Goal: Check status: Check status

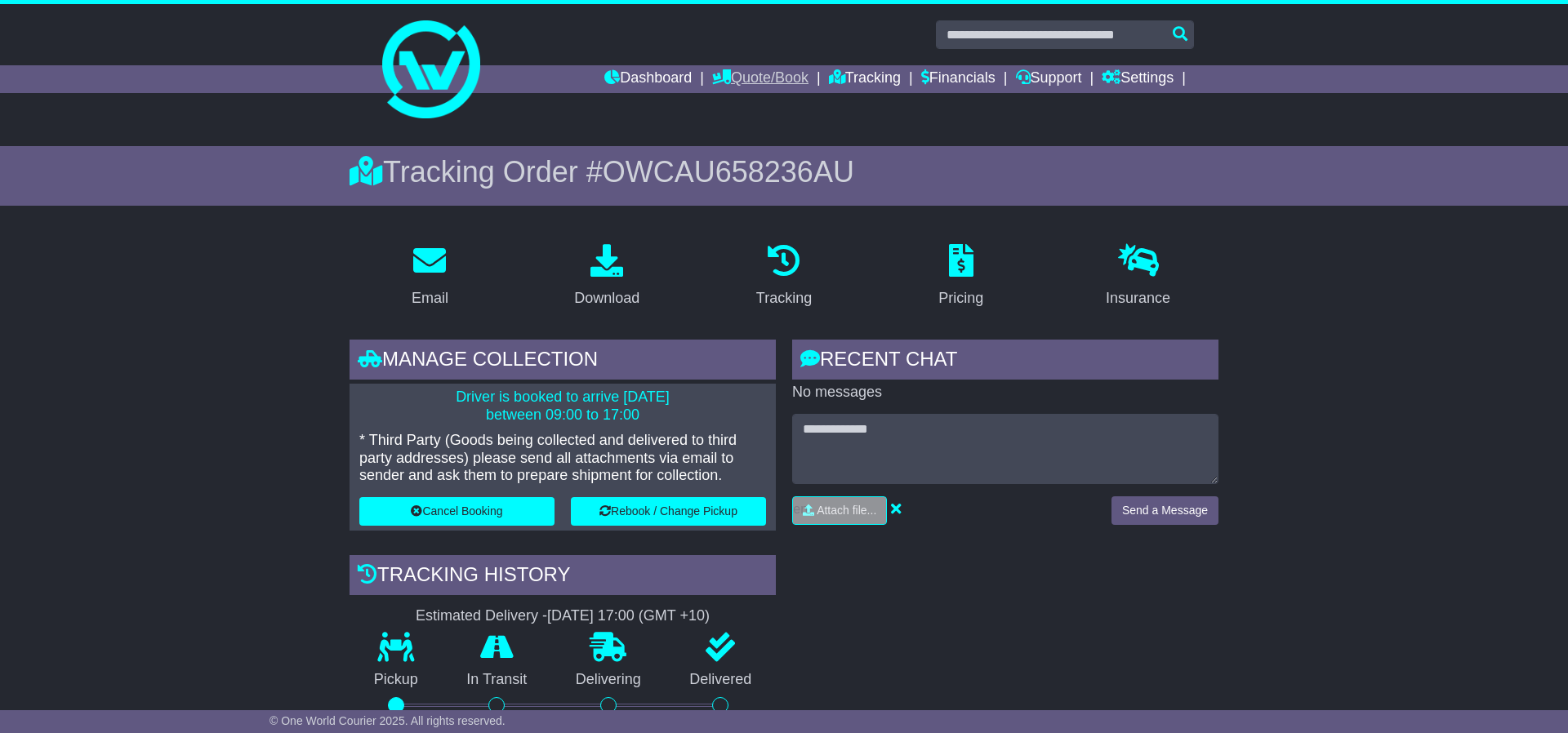
drag, startPoint x: 732, startPoint y: 76, endPoint x: 747, endPoint y: 76, distance: 15.0
click at [732, 76] on link "Quote/Book" at bounding box center [760, 79] width 96 height 28
click at [866, 83] on link "Tracking" at bounding box center [864, 79] width 72 height 28
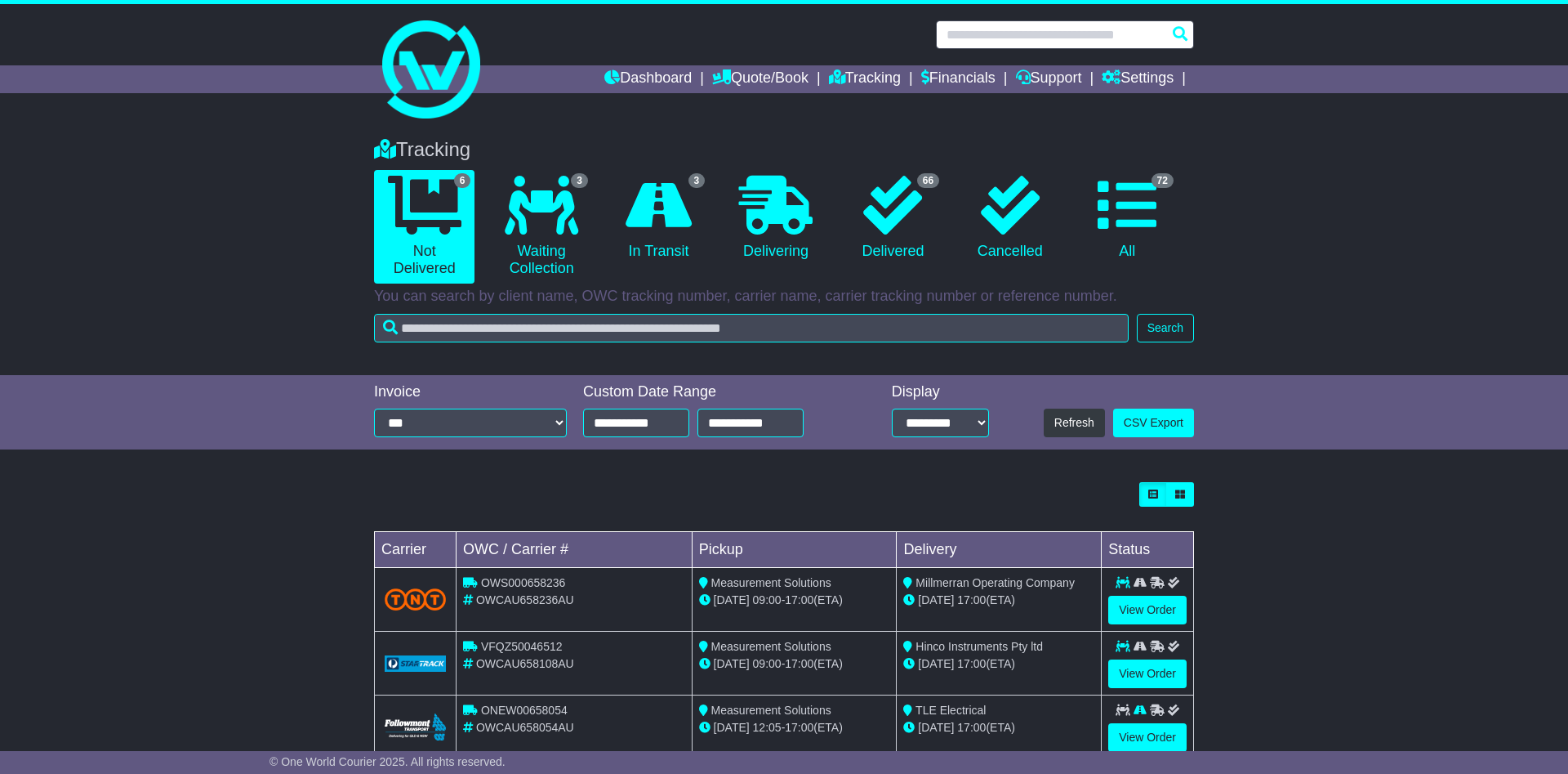
click at [1020, 33] on input "text" at bounding box center [1065, 34] width 258 height 29
paste input "**********"
type input "**********"
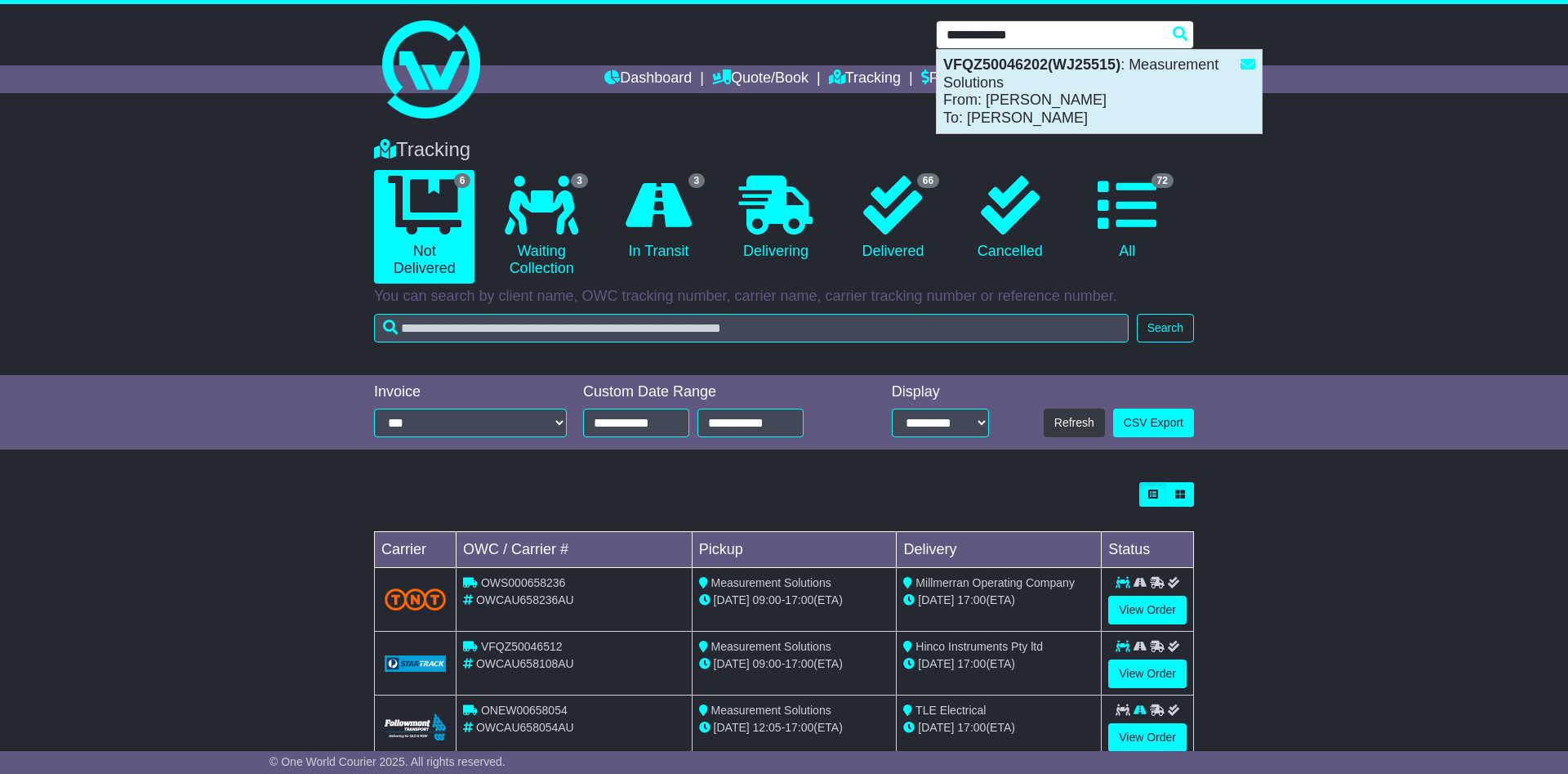
click at [1024, 75] on div "VFQZ50046202(WJ25515) : Measurement Solutions From: [PERSON_NAME] To: [PERSON_N…" at bounding box center [1099, 91] width 325 height 83
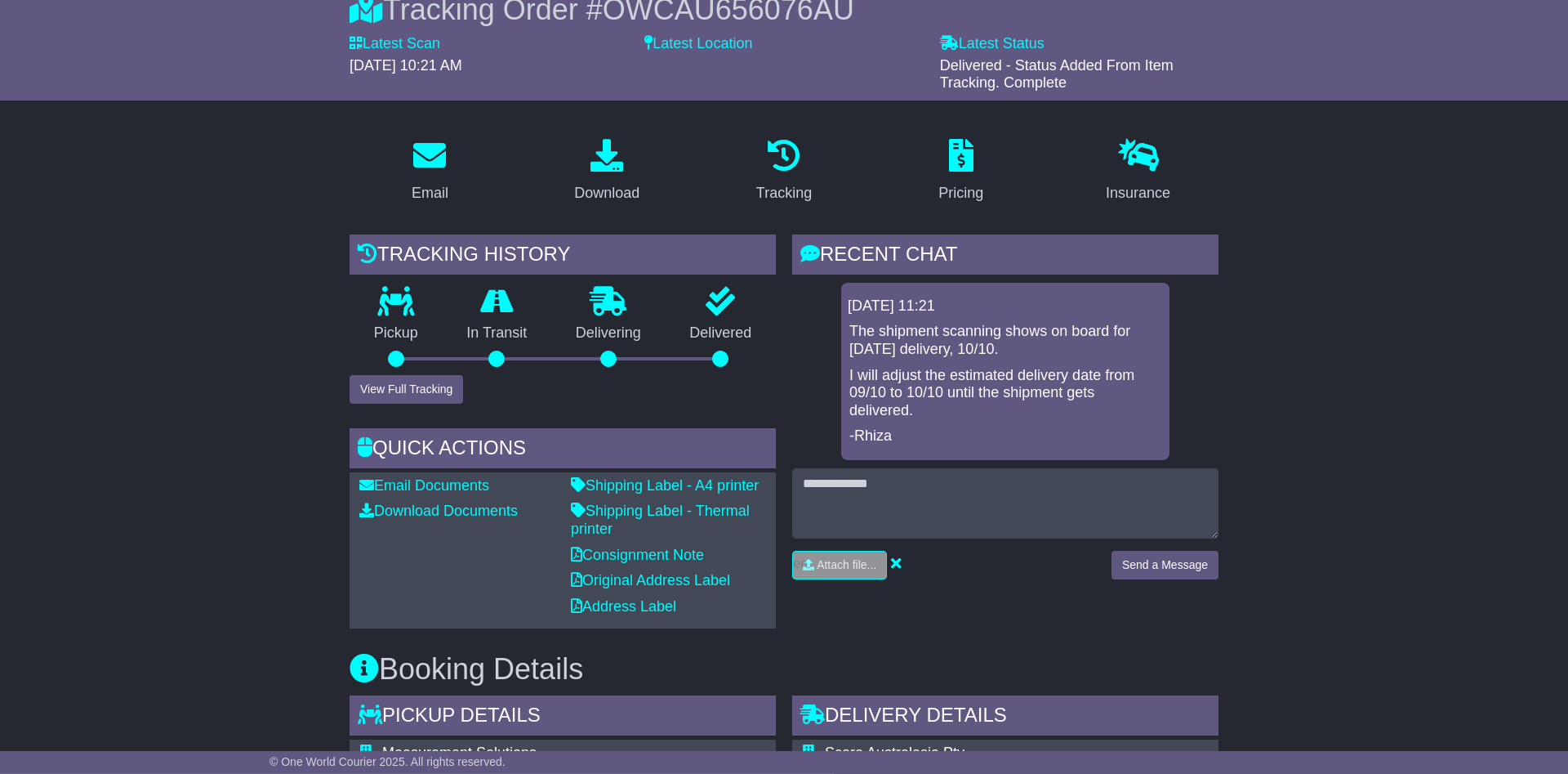
scroll to position [167, 0]
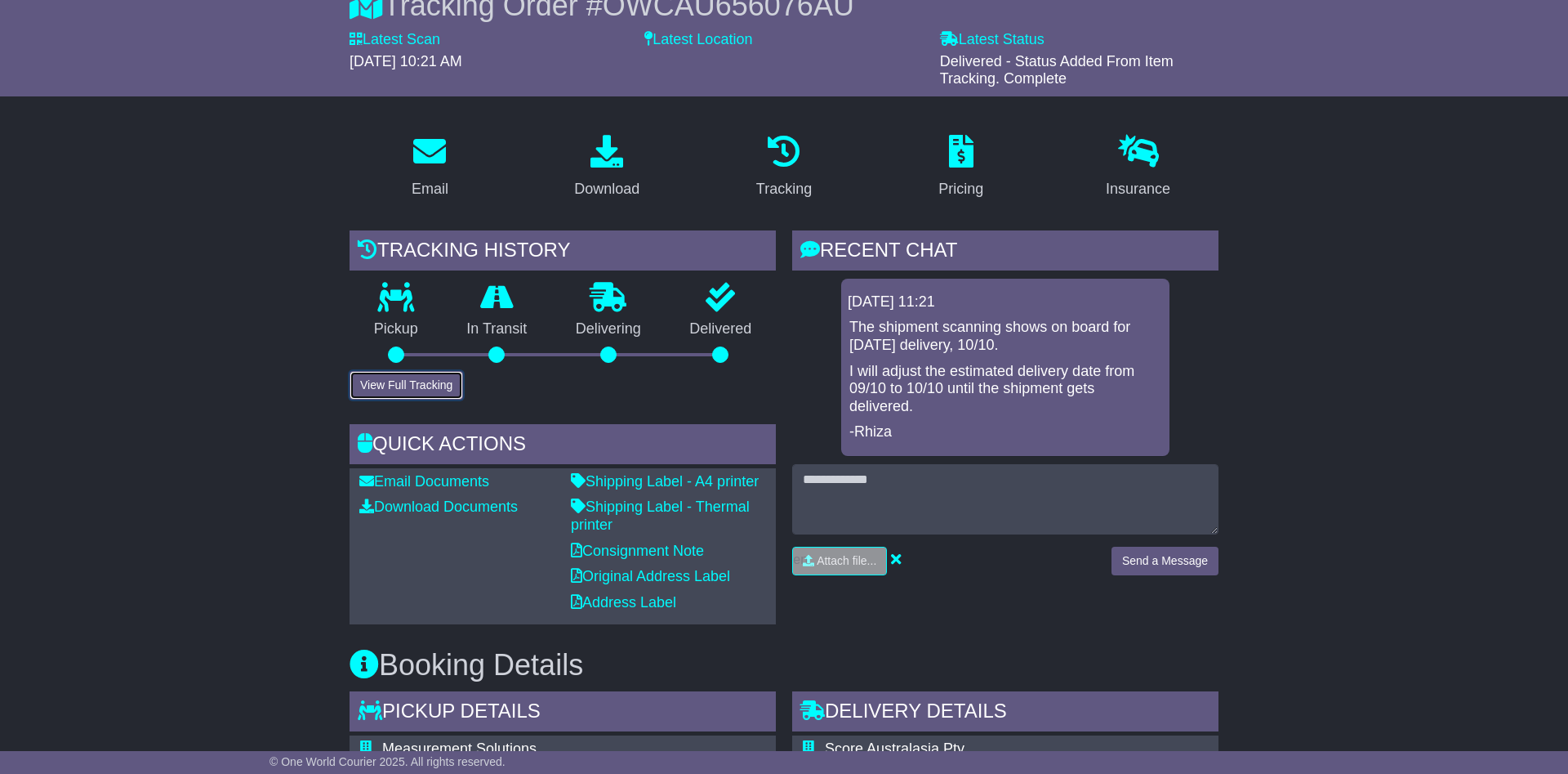
click at [416, 378] on button "View Full Tracking" at bounding box center [406, 386] width 113 height 29
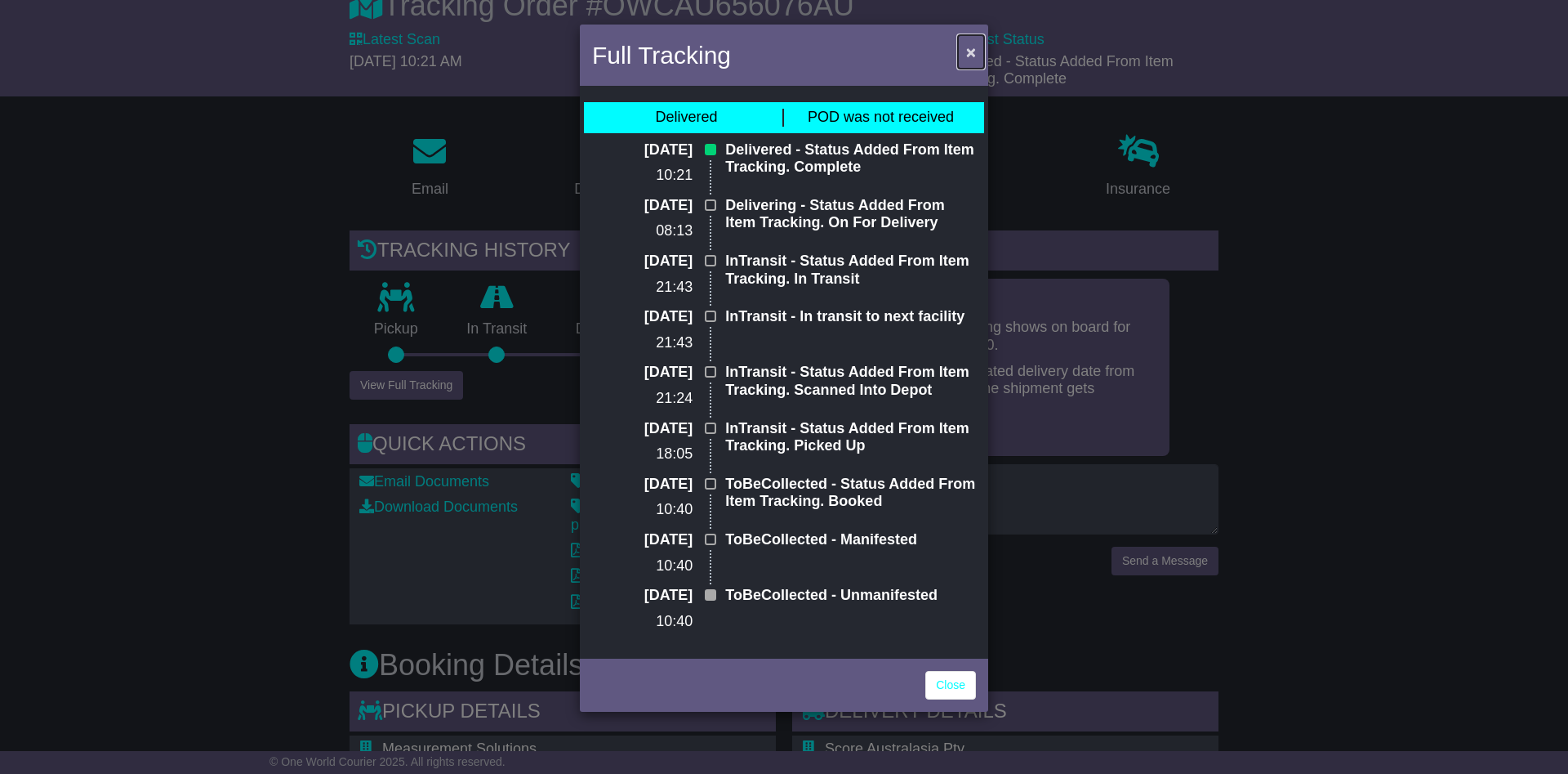
click at [972, 51] on span "×" at bounding box center [971, 52] width 10 height 19
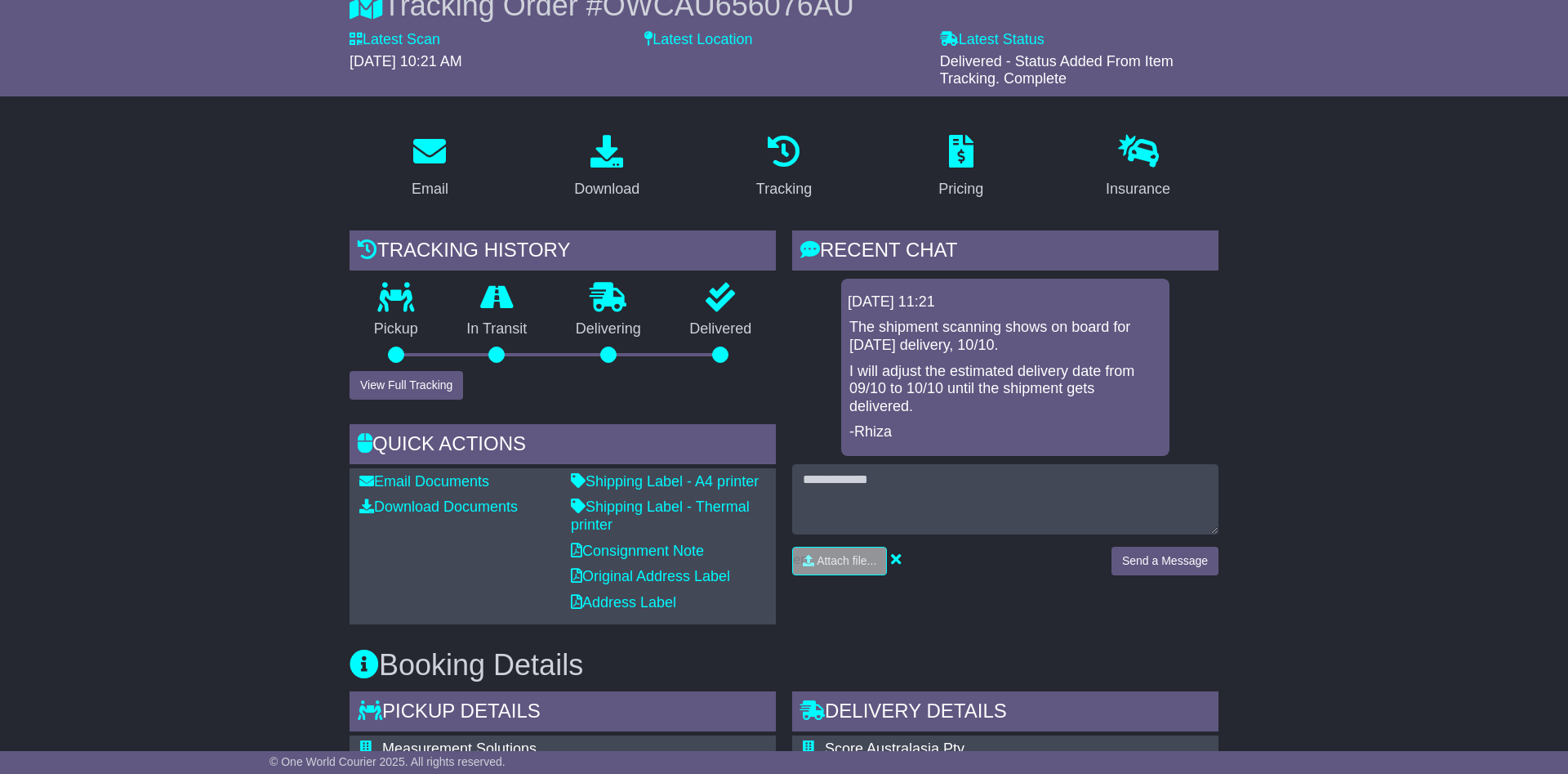
scroll to position [0, 0]
